Goal: Task Accomplishment & Management: Complete application form

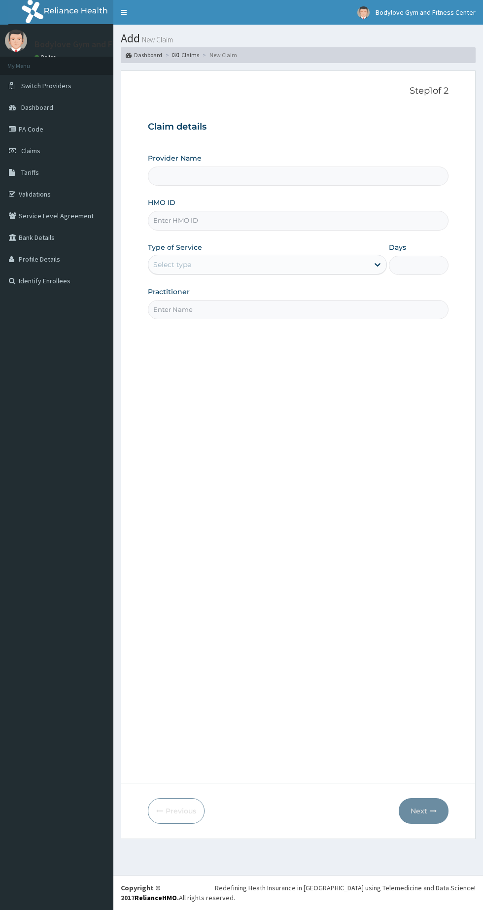
type input "Bodylove Gym and Fitness Center"
type input "1"
click at [343, 221] on input "HMO ID" at bounding box center [298, 220] width 301 height 19
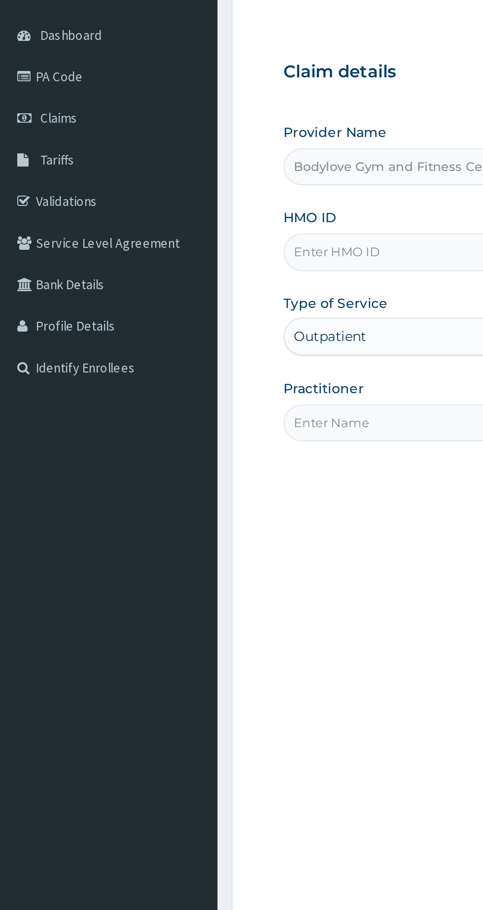
click at [49, 157] on link "Claims" at bounding box center [56, 151] width 113 height 22
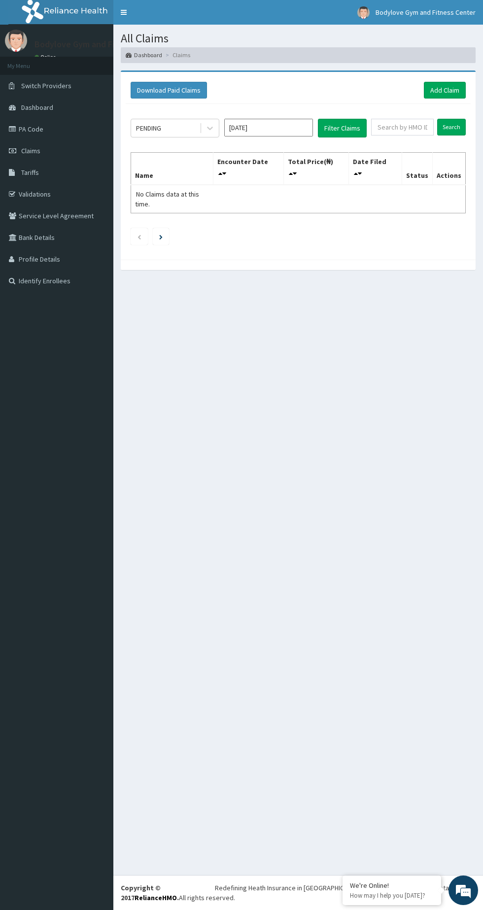
click at [43, 126] on link "PA Code" at bounding box center [56, 129] width 113 height 22
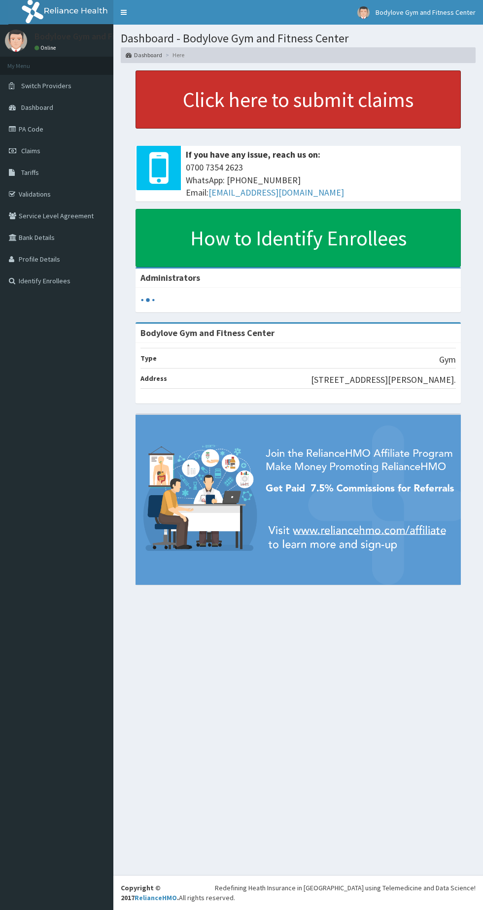
click at [363, 101] on link "Click here to submit claims" at bounding box center [297, 99] width 325 height 58
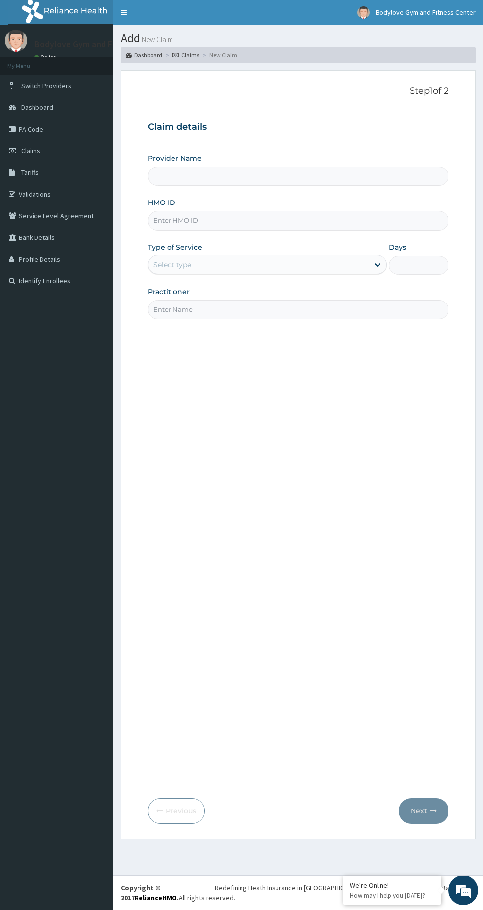
type input "Bodylove Gym and Fitness Center"
type input "1"
click at [161, 221] on input "HMO ID" at bounding box center [298, 220] width 301 height 19
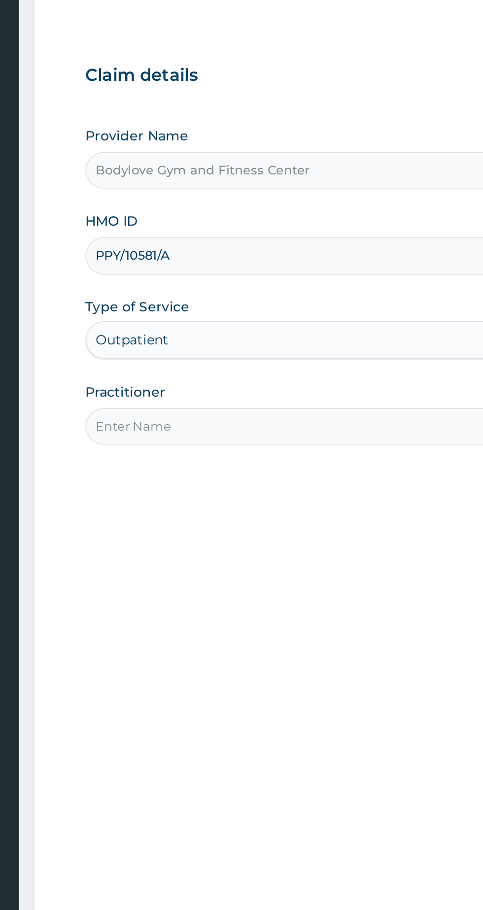
type input "PPY/10581/A"
click at [161, 306] on input "Practitioner" at bounding box center [298, 309] width 301 height 19
type input "Ruth Edem-Orok"
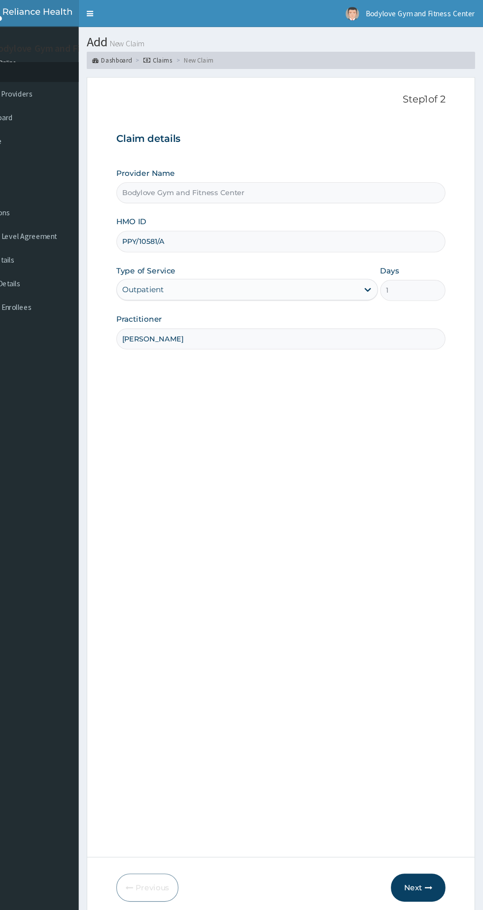
click at [433, 811] on icon "button" at bounding box center [433, 810] width 7 height 7
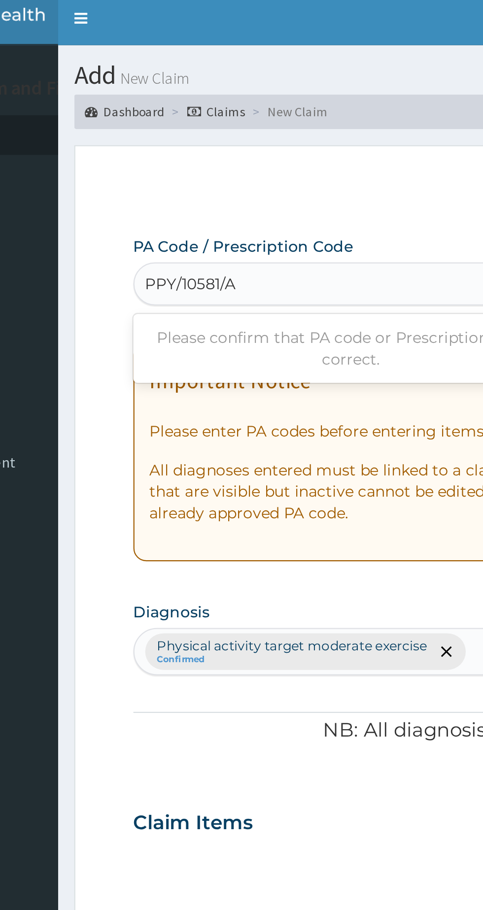
click at [194, 135] on input "PPY/10581/A" at bounding box center [174, 134] width 42 height 10
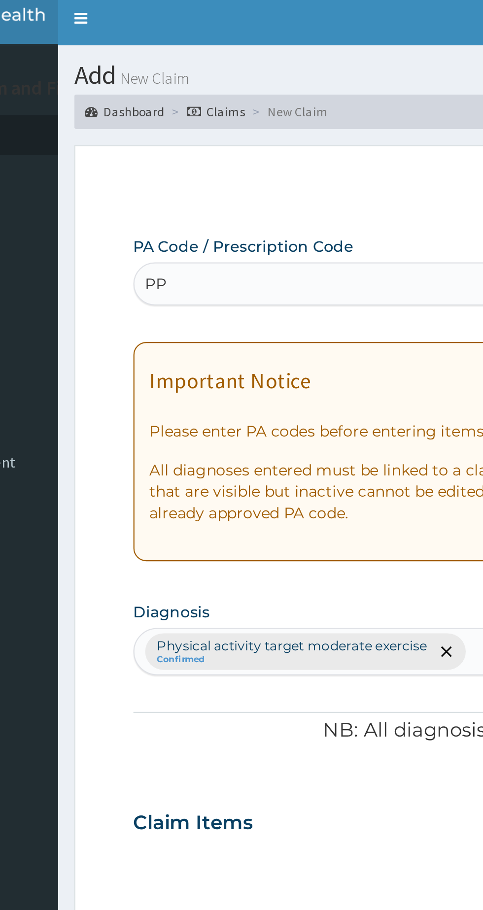
type input "P"
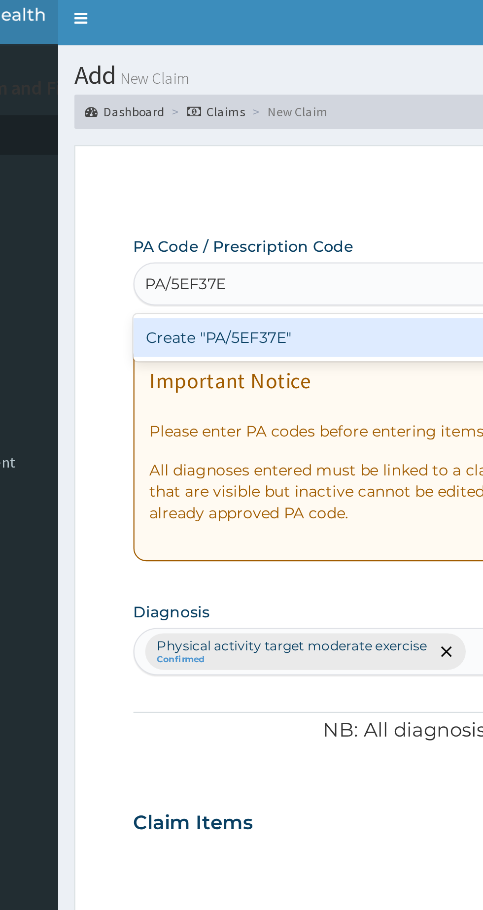
click at [165, 156] on div "Create "PA/5EF37E"" at bounding box center [248, 159] width 200 height 18
type input "PA/5EF37E"
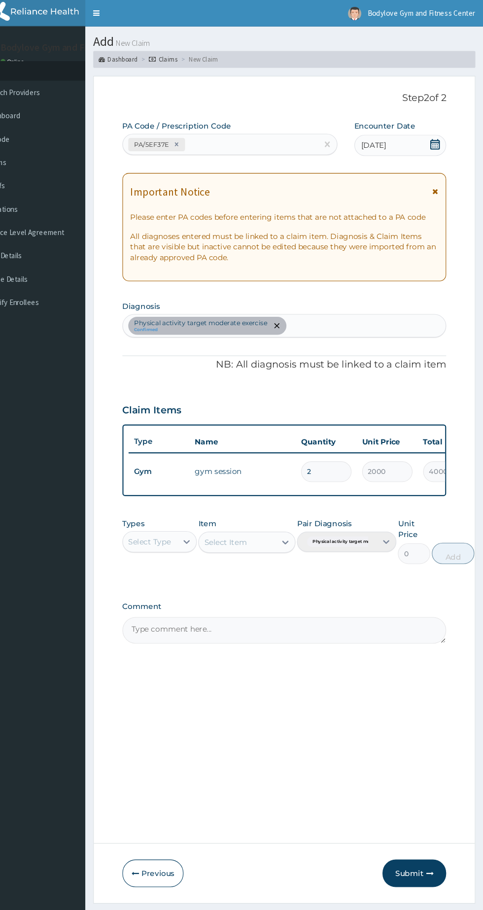
click at [407, 134] on div "[DATE]" at bounding box center [405, 135] width 85 height 20
click at [346, 438] on input "2" at bounding box center [337, 437] width 47 height 19
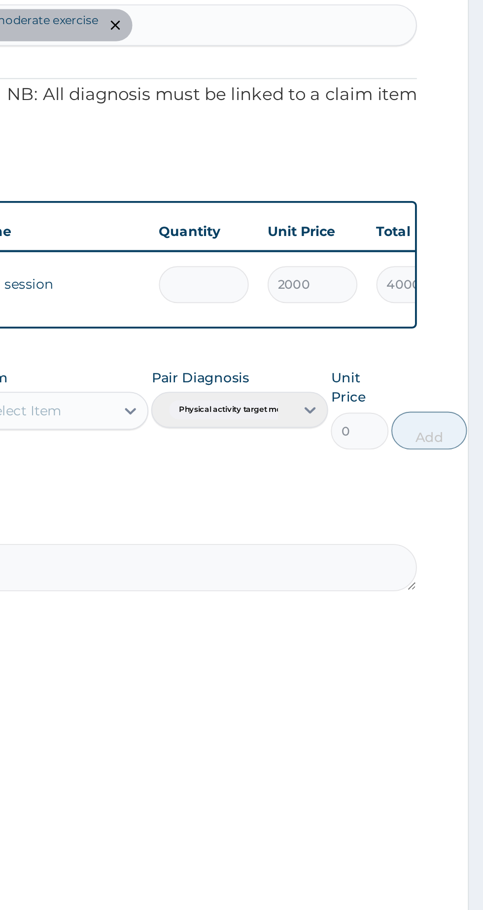
type input "0.00"
type input "1"
type input "2000.00"
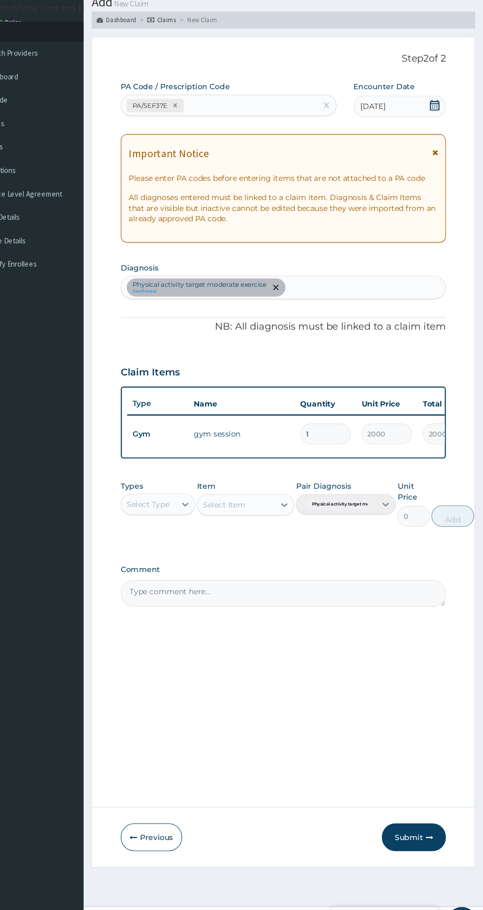
click at [424, 819] on button "Submit" at bounding box center [418, 811] width 59 height 26
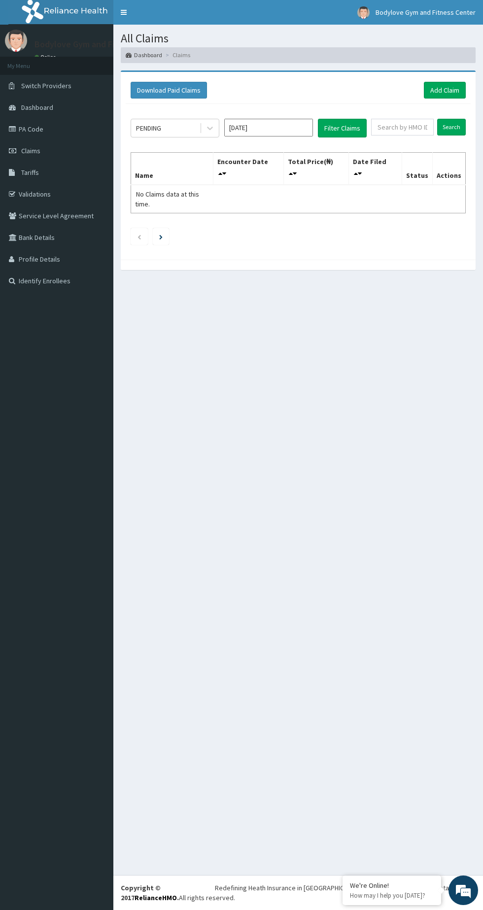
click at [19, 172] on link "Tariffs" at bounding box center [56, 173] width 113 height 22
click at [415, 127] on input "text" at bounding box center [402, 127] width 63 height 17
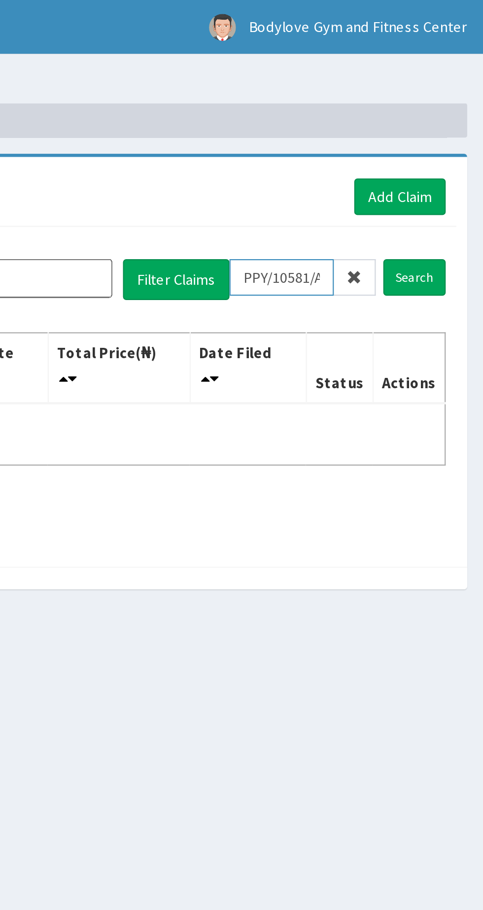
type input "PPY/10581/A"
click at [453, 132] on input "Search" at bounding box center [451, 127] width 29 height 17
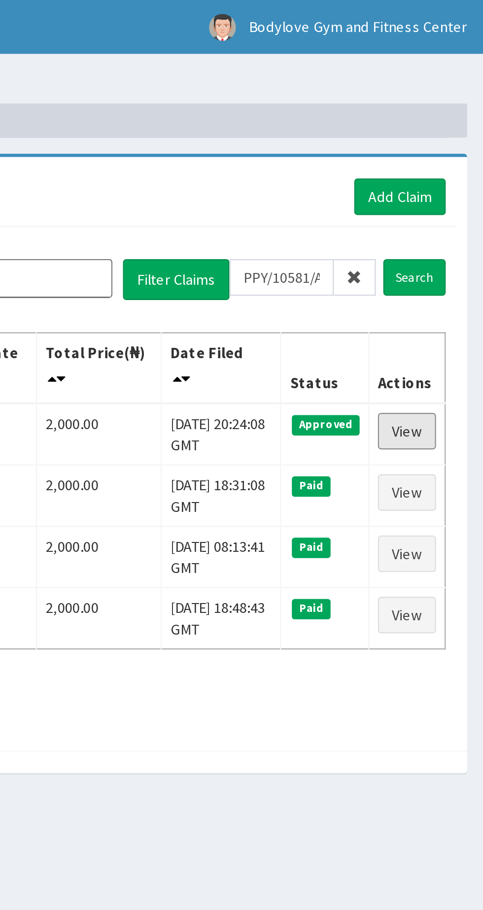
click at [444, 198] on link "View" at bounding box center [448, 197] width 27 height 17
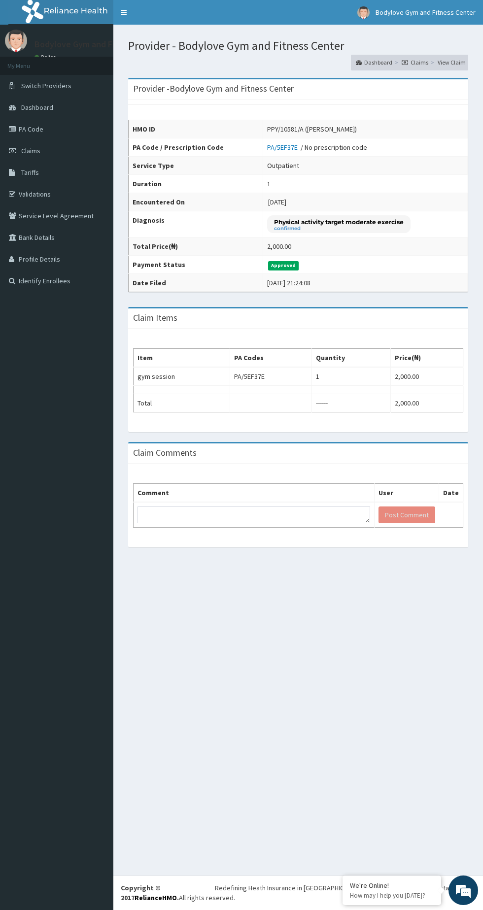
click at [30, 127] on link "PA Code" at bounding box center [56, 129] width 113 height 22
